Goal: Task Accomplishment & Management: Use online tool/utility

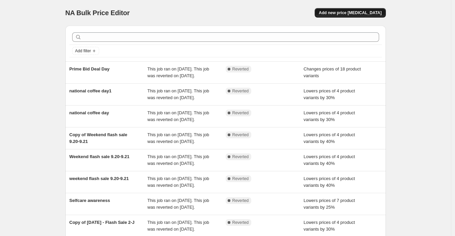
click at [365, 13] on span "Add new price [MEDICAL_DATA]" at bounding box center [350, 12] width 63 height 5
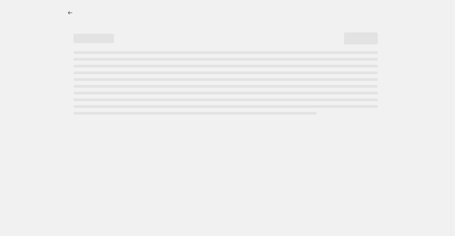
select select "percentage"
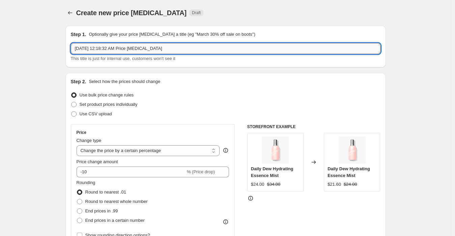
click at [143, 47] on input "[DATE] 12:18:32 AM Price [MEDICAL_DATA]" at bounding box center [226, 48] width 310 height 11
type input "Pink Month"
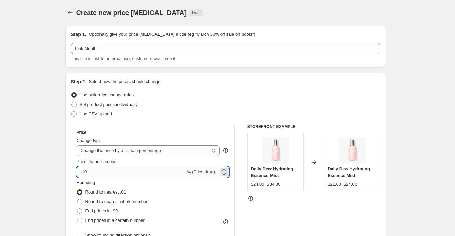
click at [96, 171] on input "-10" at bounding box center [131, 172] width 109 height 11
drag, startPoint x: 85, startPoint y: 171, endPoint x: 90, endPoint y: 171, distance: 5.1
click at [90, 171] on input "-10" at bounding box center [131, 172] width 109 height 11
type input "-25"
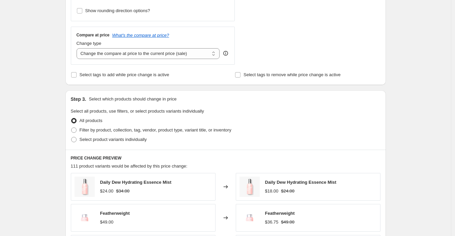
scroll to position [338, 0]
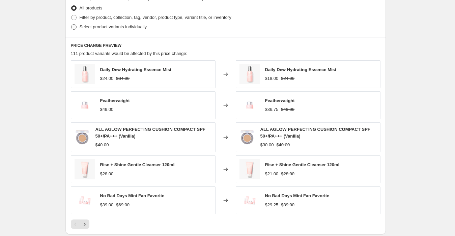
click at [112, 26] on span "Select product variants individually" at bounding box center [113, 26] width 67 height 5
click at [72, 25] on input "Select product variants individually" at bounding box center [71, 24] width 0 height 0
radio input "true"
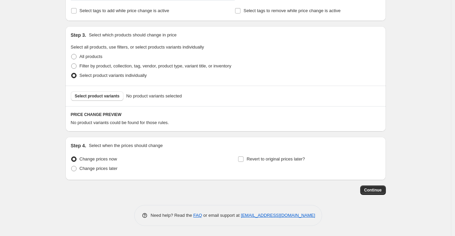
scroll to position [288, 0]
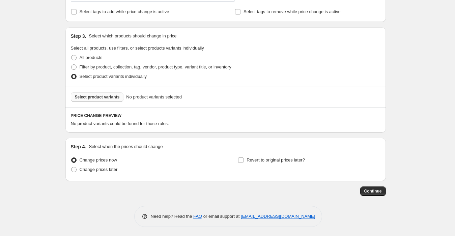
click at [114, 99] on button "Select product variants" at bounding box center [97, 97] width 53 height 9
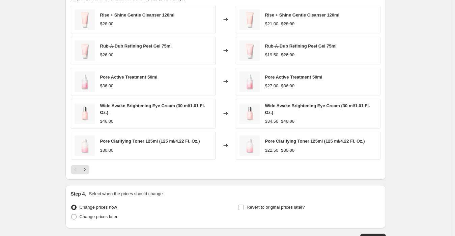
scroll to position [400, 0]
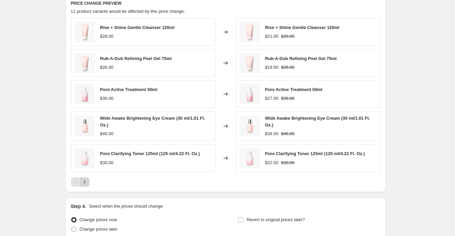
click at [87, 179] on icon "Next" at bounding box center [84, 182] width 7 height 7
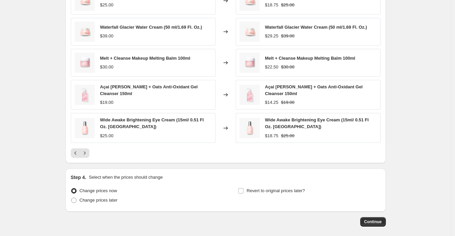
scroll to position [459, 0]
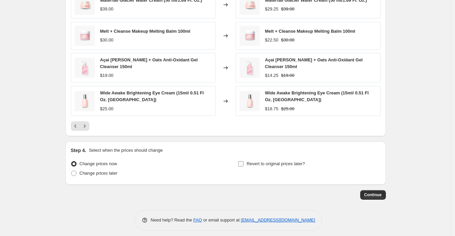
click at [244, 161] on input "Revert to original prices later?" at bounding box center [240, 163] width 5 height 5
checkbox input "true"
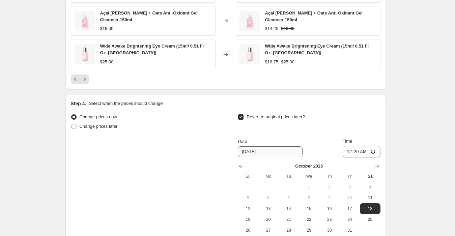
scroll to position [534, 0]
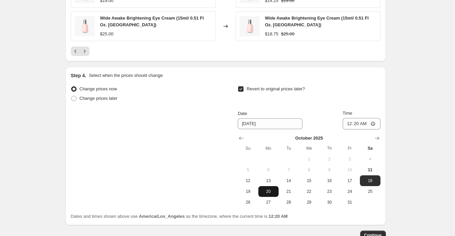
click at [272, 189] on span "20" at bounding box center [268, 191] width 15 height 5
type input "[DATE]"
click at [350, 119] on input "00:20" at bounding box center [362, 123] width 38 height 11
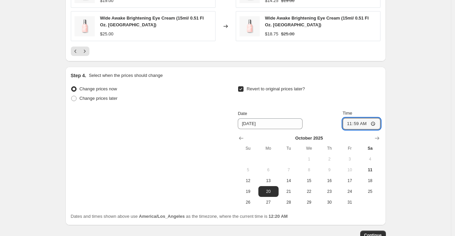
type input "23:59"
click at [358, 84] on div "Revert to original prices later?" at bounding box center [309, 94] width 142 height 20
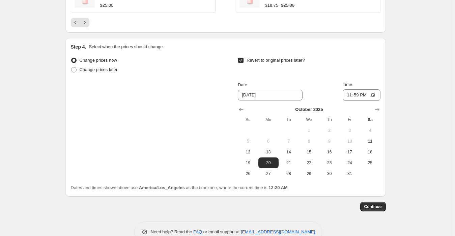
scroll to position [574, 0]
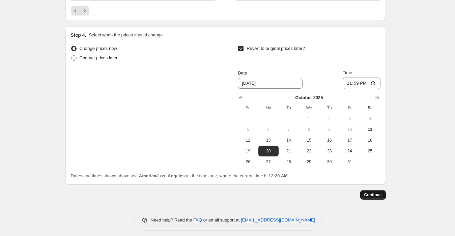
click at [378, 192] on span "Continue" at bounding box center [374, 194] width 18 height 5
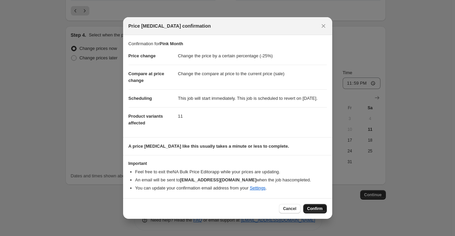
click at [314, 212] on span "Confirm" at bounding box center [316, 208] width 16 height 5
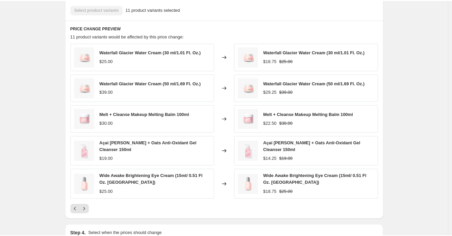
scroll to position [442, 0]
